Goal: Task Accomplishment & Management: Complete application form

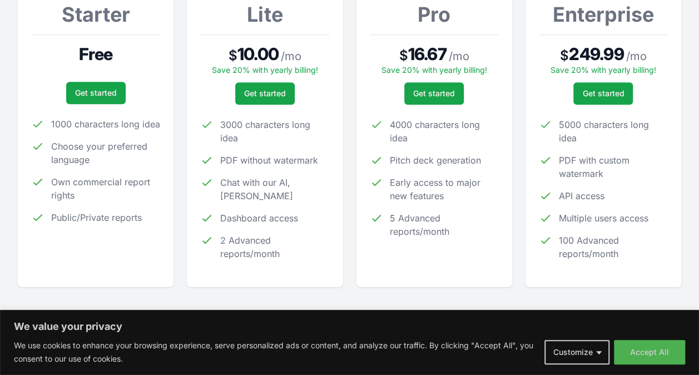
scroll to position [222, 0]
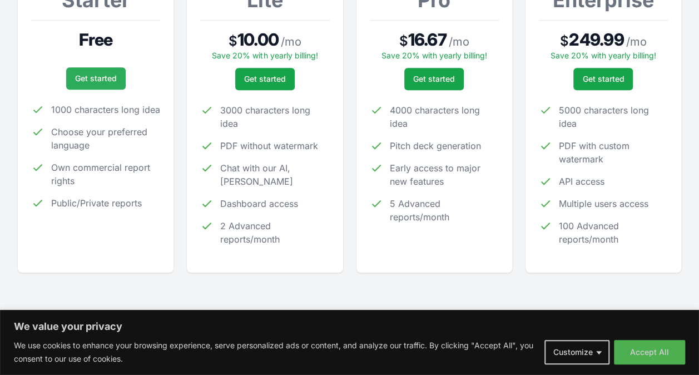
click at [102, 74] on link "Get started" at bounding box center [95, 78] width 59 height 22
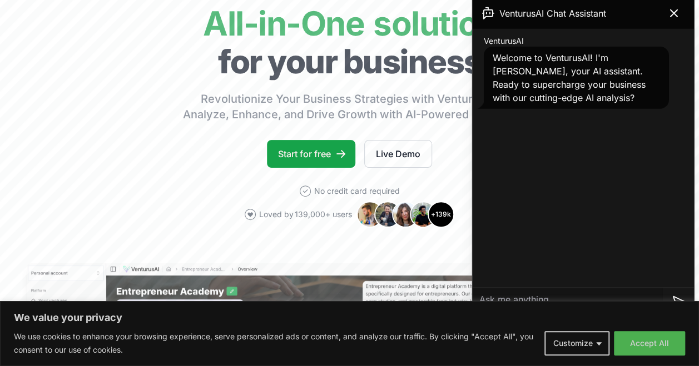
scroll to position [111, 0]
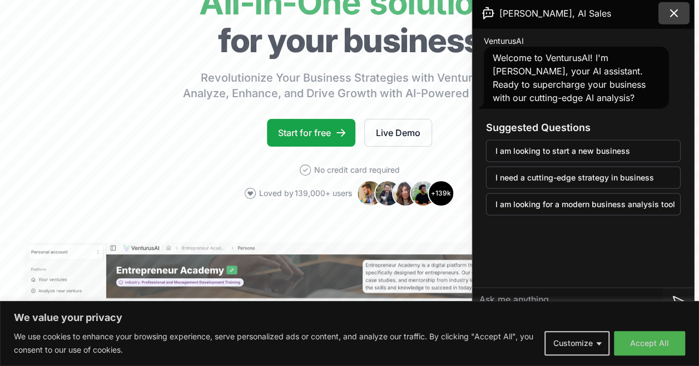
click at [680, 19] on button at bounding box center [673, 13] width 31 height 22
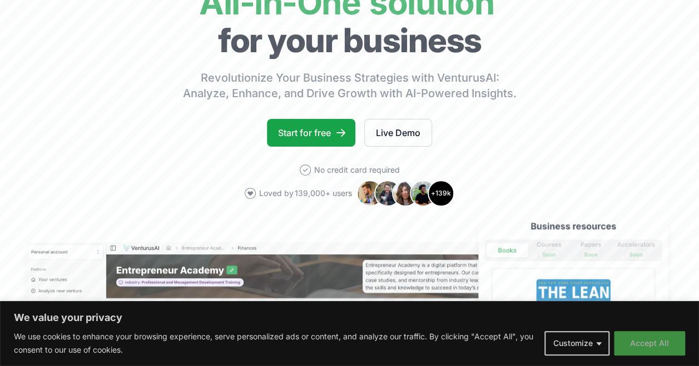
click at [640, 336] on button "Accept All" at bounding box center [649, 343] width 71 height 24
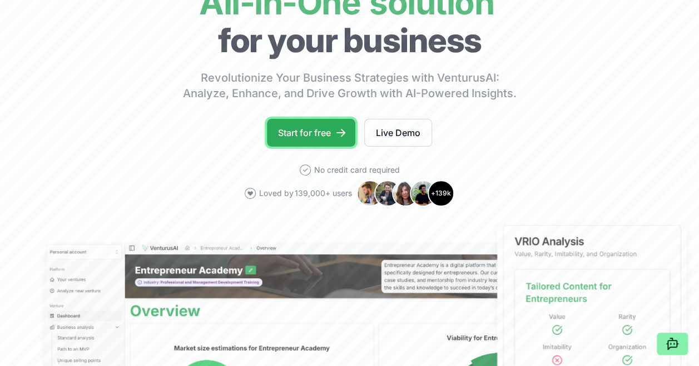
click at [329, 127] on link "Start for free" at bounding box center [311, 133] width 88 height 28
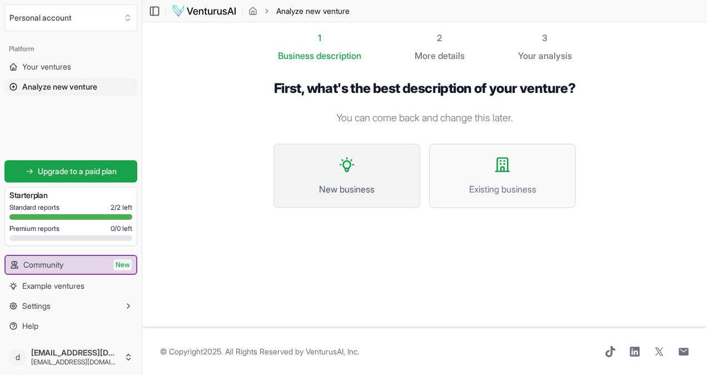
click at [346, 198] on button "New business" at bounding box center [346, 175] width 147 height 64
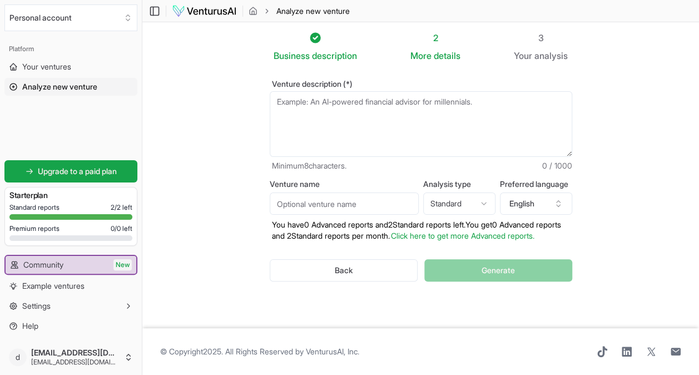
click at [362, 106] on textarea "Venture description (*)" at bounding box center [421, 124] width 302 height 66
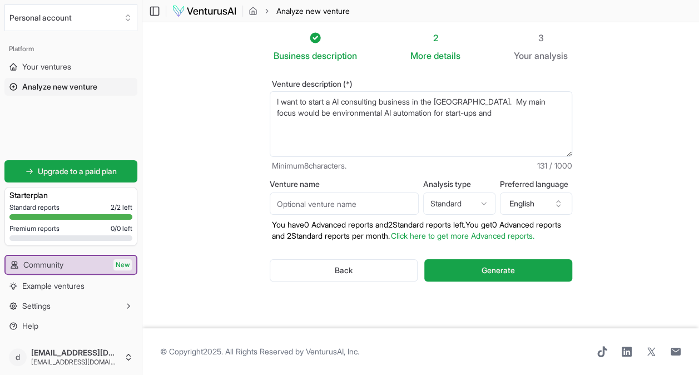
click at [366, 113] on textarea "I want to start a AI consulting business in the Netherlands. My main focus woul…" at bounding box center [421, 124] width 302 height 66
click at [531, 110] on textarea "I want to start a AI consulting business in the Netherlands. My main focus woul…" at bounding box center [421, 124] width 302 height 66
type textarea "I want to start a AI consulting business in the Netherlands. My main focus woul…"
click at [303, 200] on input "Venture name" at bounding box center [344, 203] width 149 height 22
type input "Clearwaters Consulting"
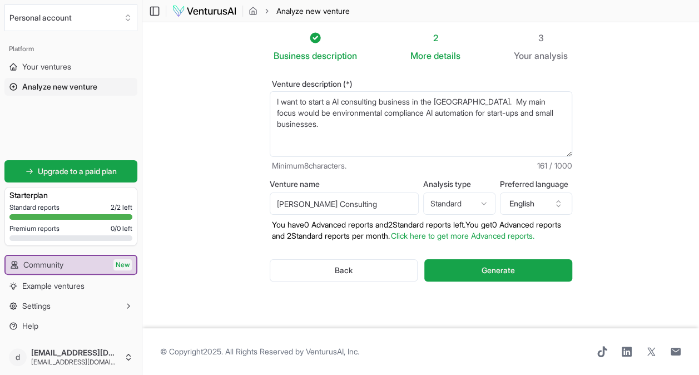
click at [480, 203] on html "We value your privacy We use cookies to enhance your browsing experience, serve…" at bounding box center [349, 187] width 699 height 375
click at [483, 200] on html "We value your privacy We use cookies to enhance your browsing experience, serve…" at bounding box center [349, 187] width 699 height 375
select select "standard"
click at [341, 121] on textarea "I want to start a AI consulting business in the Netherlands. My main focus woul…" at bounding box center [421, 124] width 302 height 66
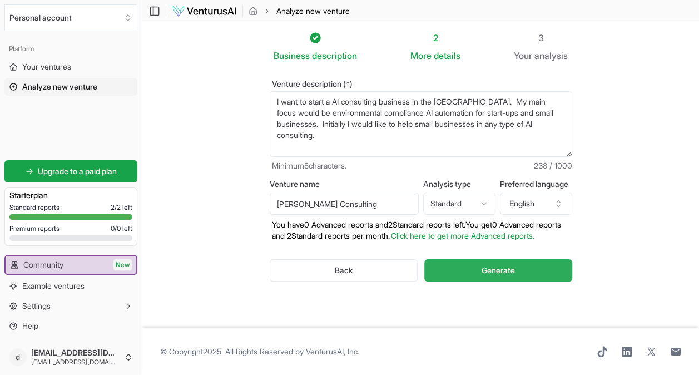
type textarea "I want to start a AI consulting business in the Netherlands. My main focus woul…"
click at [486, 276] on span "Generate" at bounding box center [497, 270] width 33 height 11
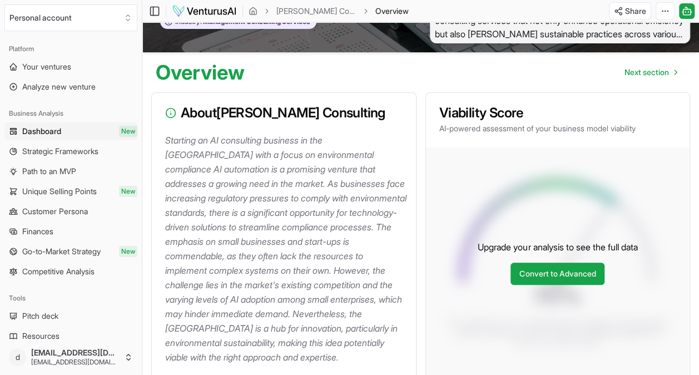
scroll to position [167, 0]
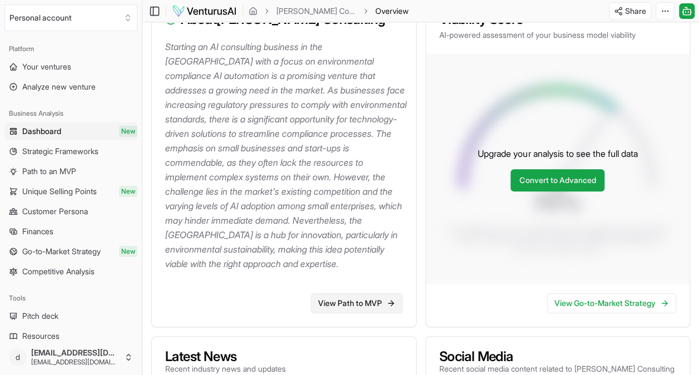
click at [356, 303] on link "View Path to MVP" at bounding box center [357, 303] width 92 height 20
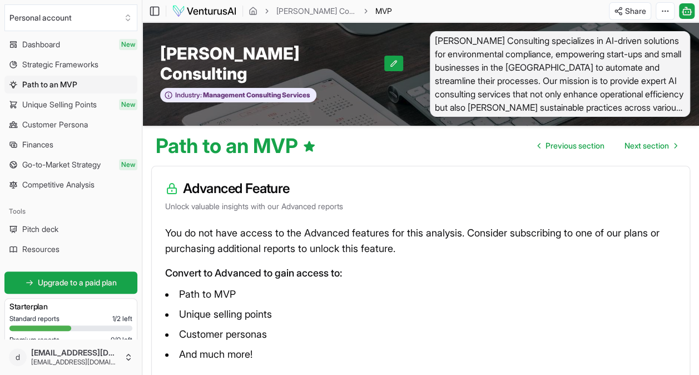
scroll to position [111, 0]
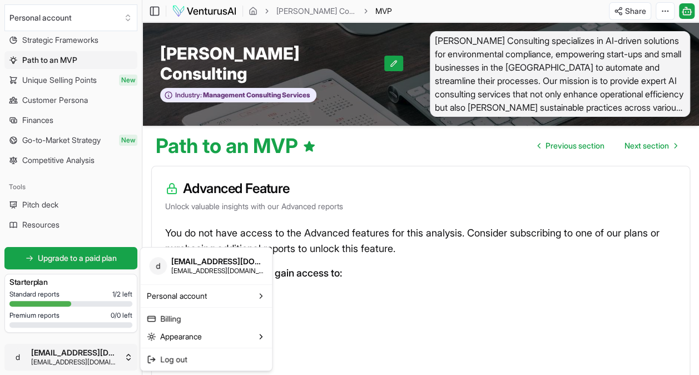
click at [113, 361] on html "We value your privacy We use cookies to enhance your browsing experience, serve…" at bounding box center [349, 187] width 699 height 375
click at [202, 316] on link "Billing" at bounding box center [205, 319] width 127 height 18
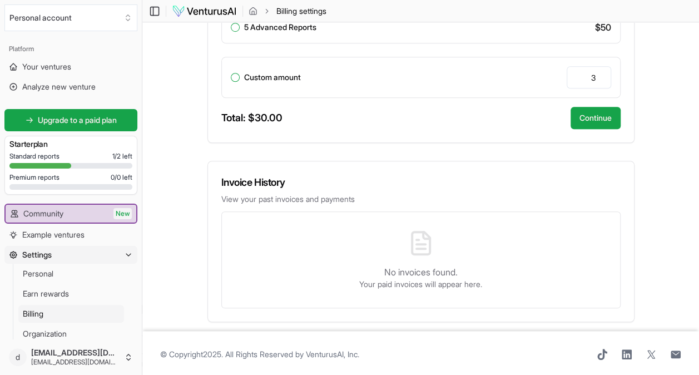
scroll to position [143, 0]
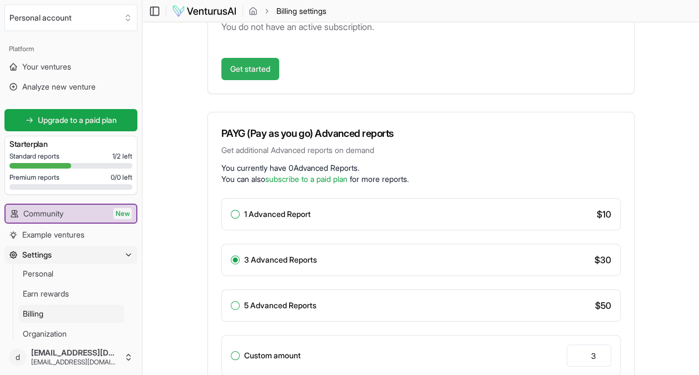
click at [260, 67] on link "Get started" at bounding box center [250, 69] width 58 height 22
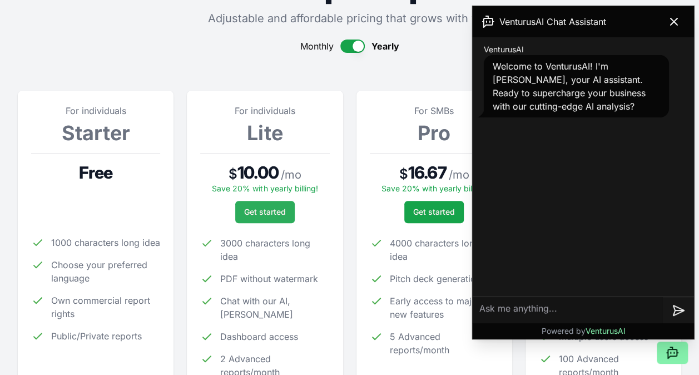
scroll to position [111, 0]
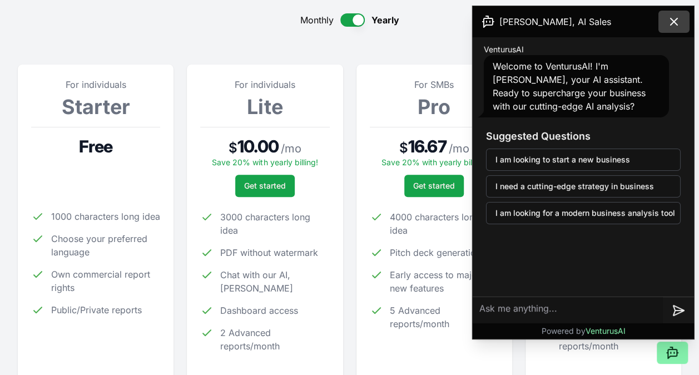
click at [668, 18] on icon at bounding box center [673, 21] width 13 height 13
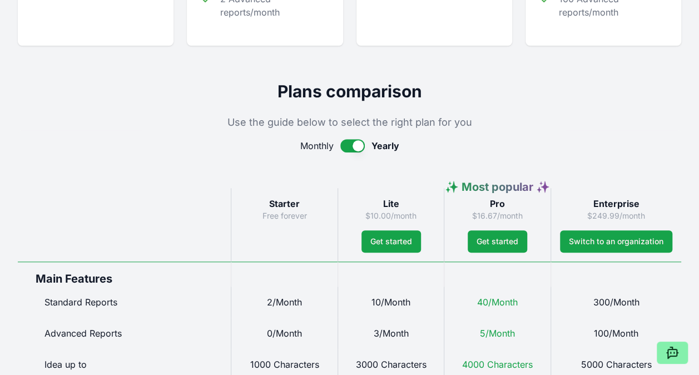
scroll to position [500, 0]
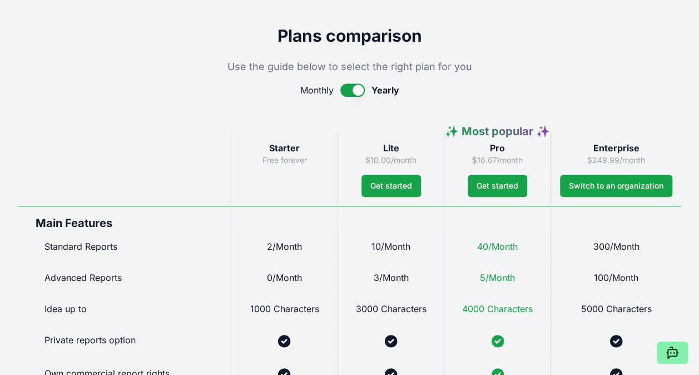
click at [355, 88] on button "button" at bounding box center [352, 89] width 24 height 13
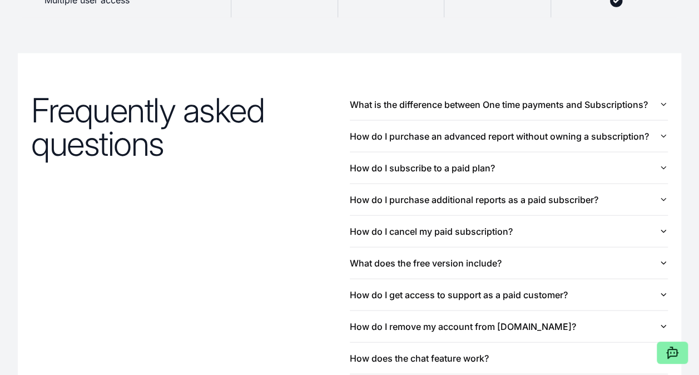
scroll to position [1158, 0]
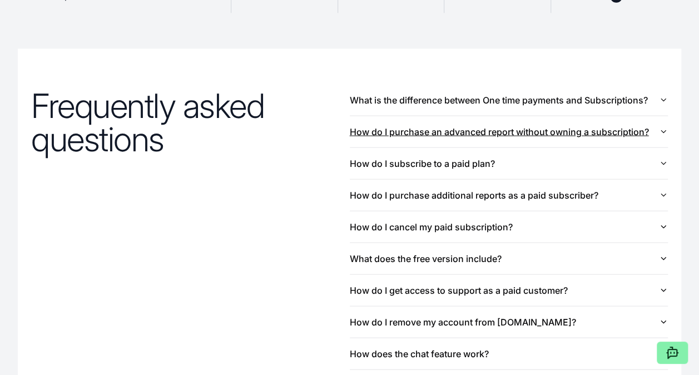
click at [439, 129] on button "How do I purchase an advanced report without owning a subscription?" at bounding box center [509, 131] width 319 height 31
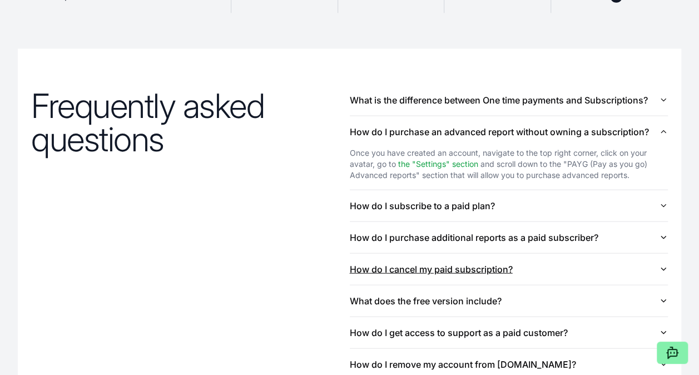
click at [442, 256] on button "How do I cancel my paid subscription?" at bounding box center [509, 268] width 319 height 31
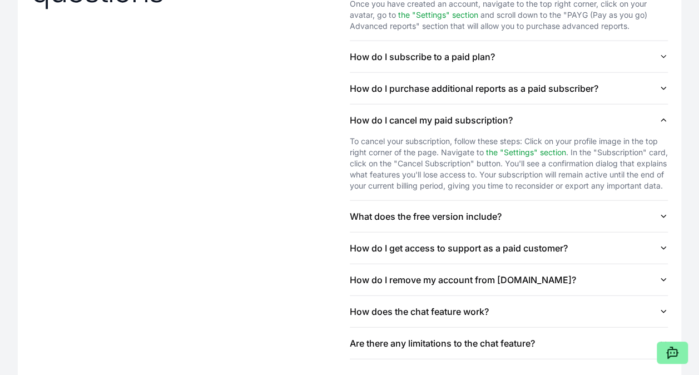
scroll to position [1325, 0]
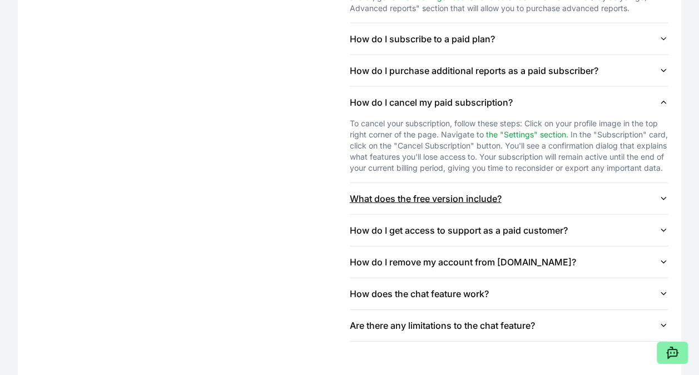
click at [441, 214] on button "What does the free version include?" at bounding box center [509, 198] width 319 height 31
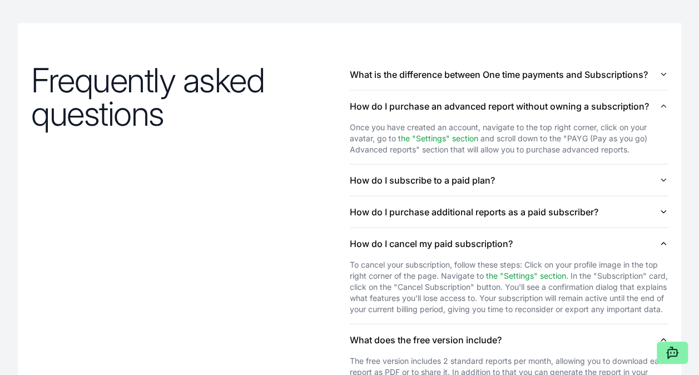
scroll to position [1158, 0]
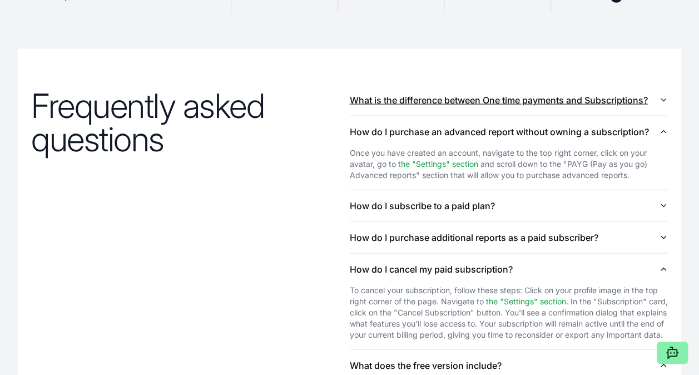
click at [497, 103] on button "What is the difference between One time payments and Subscriptions?" at bounding box center [509, 99] width 319 height 31
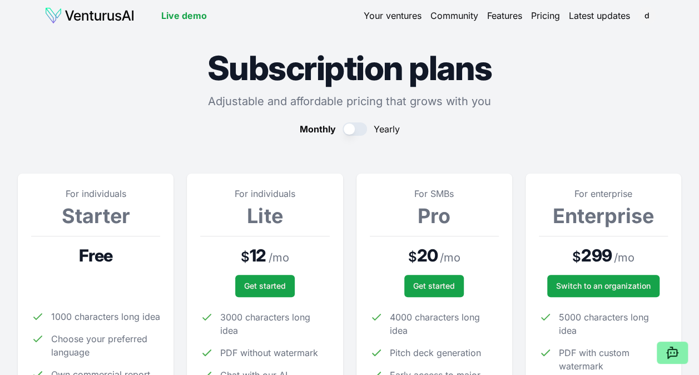
scroll to position [0, 0]
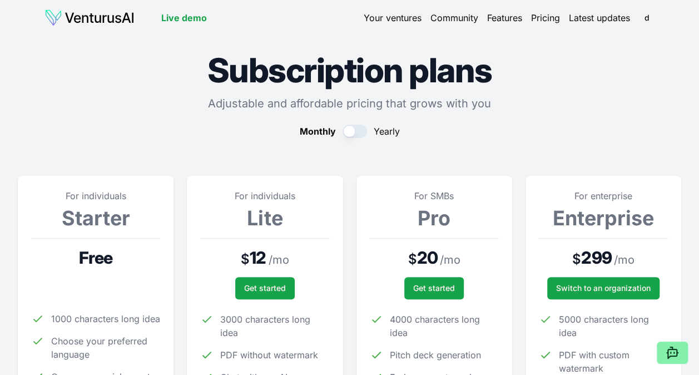
click at [379, 18] on link "Your ventures" at bounding box center [393, 17] width 58 height 13
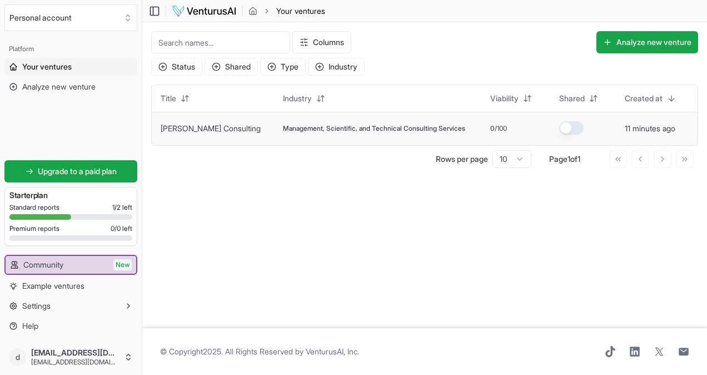
click at [197, 126] on link "Clearwaters Consulting" at bounding box center [211, 127] width 100 height 9
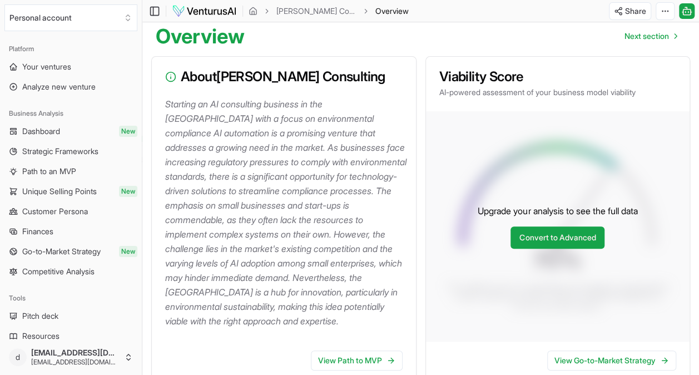
scroll to position [111, 0]
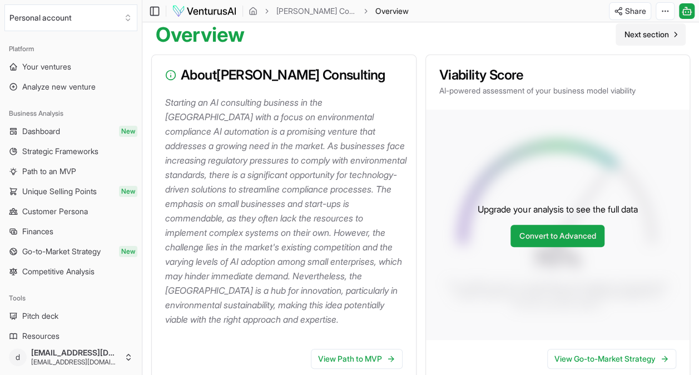
click at [636, 38] on span "Next section" at bounding box center [646, 34] width 44 height 11
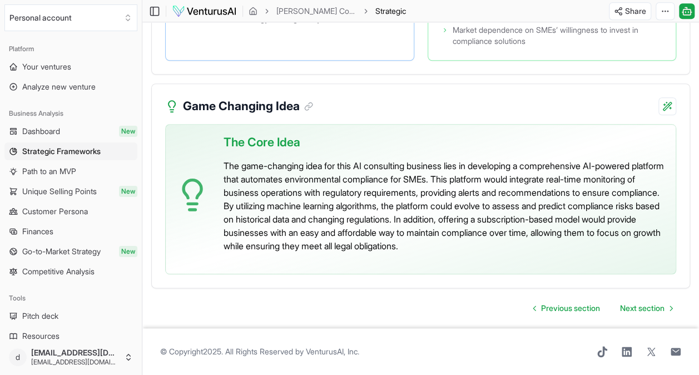
scroll to position [2613, 0]
click at [630, 317] on link "Next section" at bounding box center [646, 308] width 70 height 22
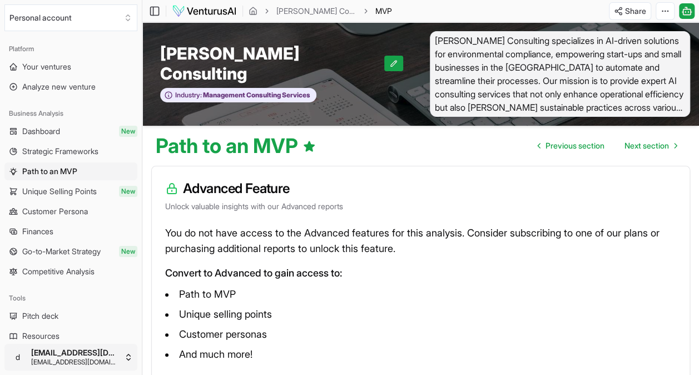
click at [59, 346] on html "We value your privacy We use cookies to enhance your browsing experience, serve…" at bounding box center [349, 187] width 699 height 375
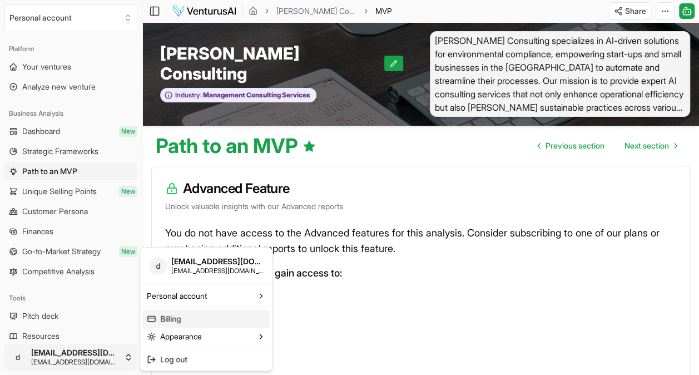
click at [172, 321] on link "Billing" at bounding box center [205, 319] width 127 height 18
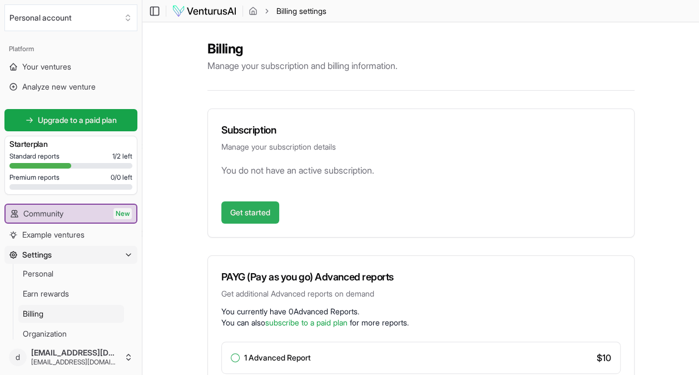
click at [260, 210] on link "Get started" at bounding box center [250, 212] width 58 height 22
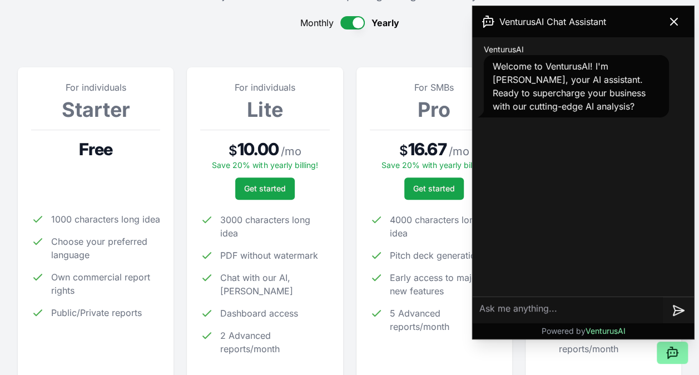
scroll to position [111, 0]
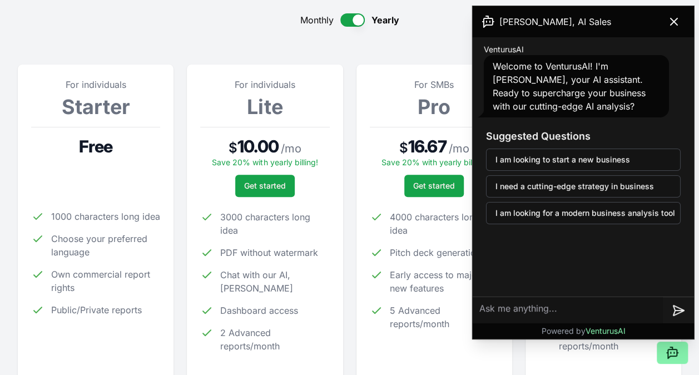
click at [675, 21] on icon at bounding box center [673, 21] width 13 height 13
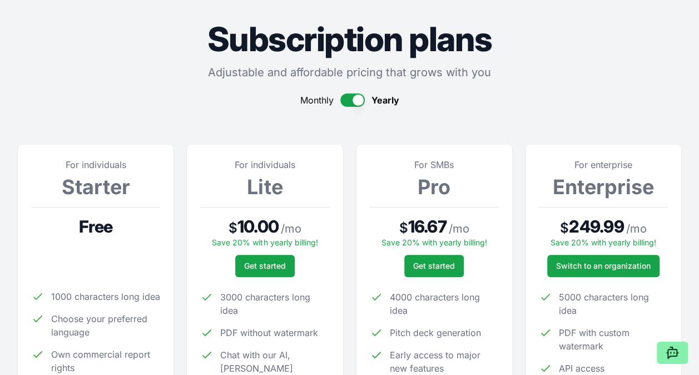
scroll to position [0, 0]
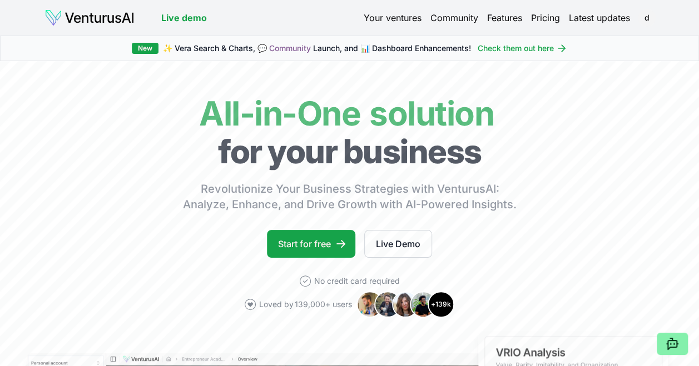
click at [540, 19] on link "Pricing" at bounding box center [545, 17] width 29 height 13
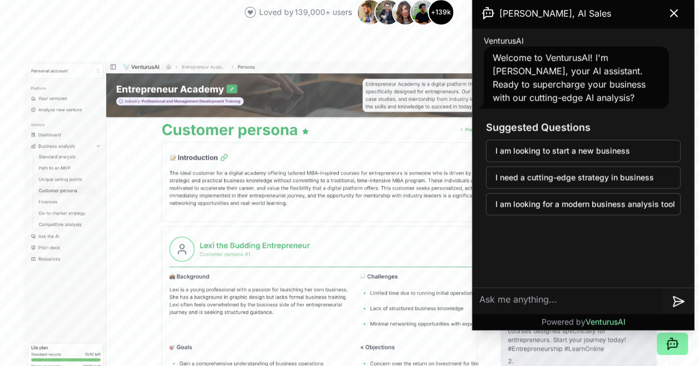
scroll to position [278, 0]
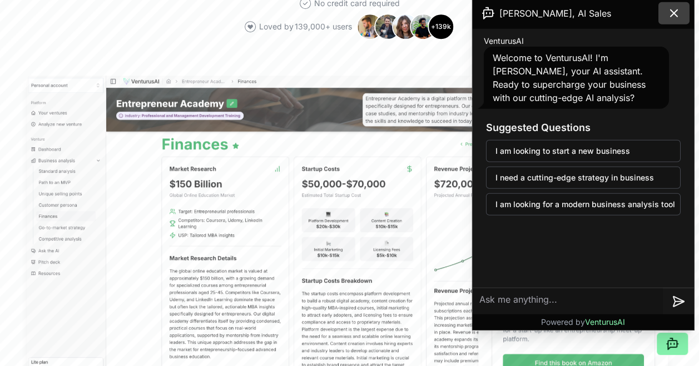
click at [674, 7] on icon at bounding box center [673, 13] width 13 height 13
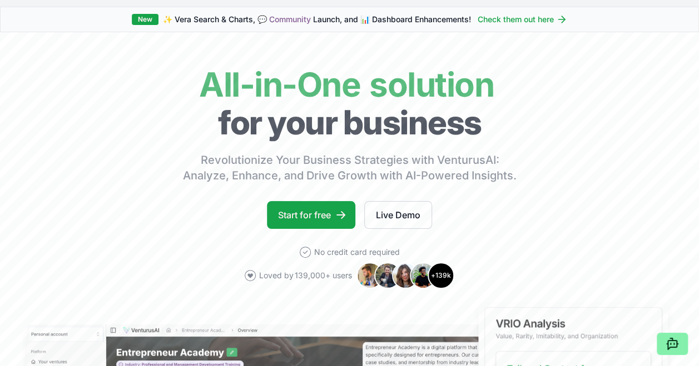
scroll to position [0, 0]
